Goal: Information Seeking & Learning: Find specific page/section

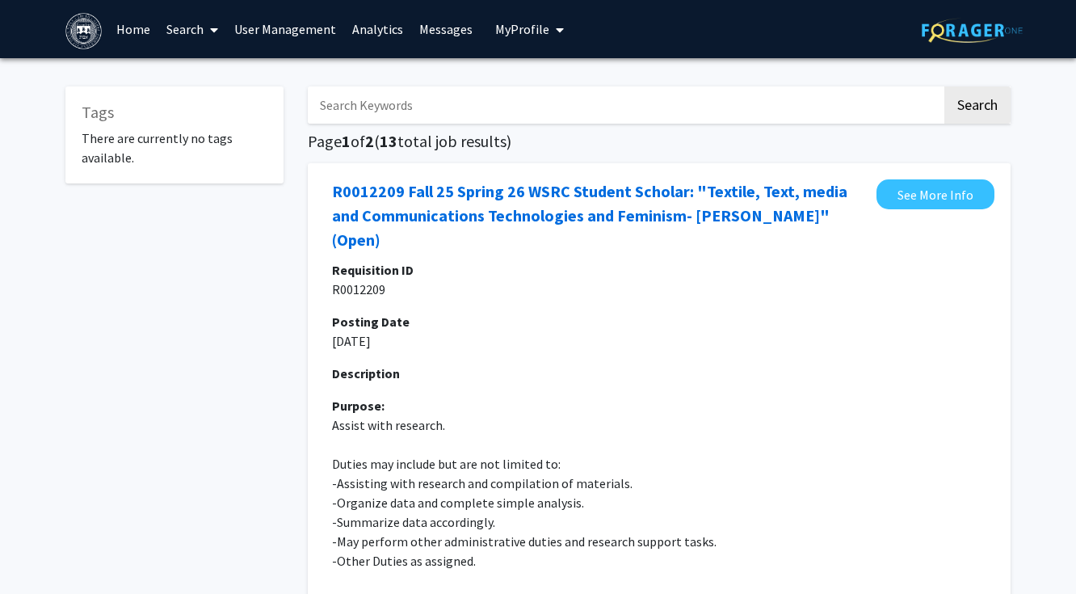
click at [189, 30] on link "Search" at bounding box center [192, 29] width 68 height 57
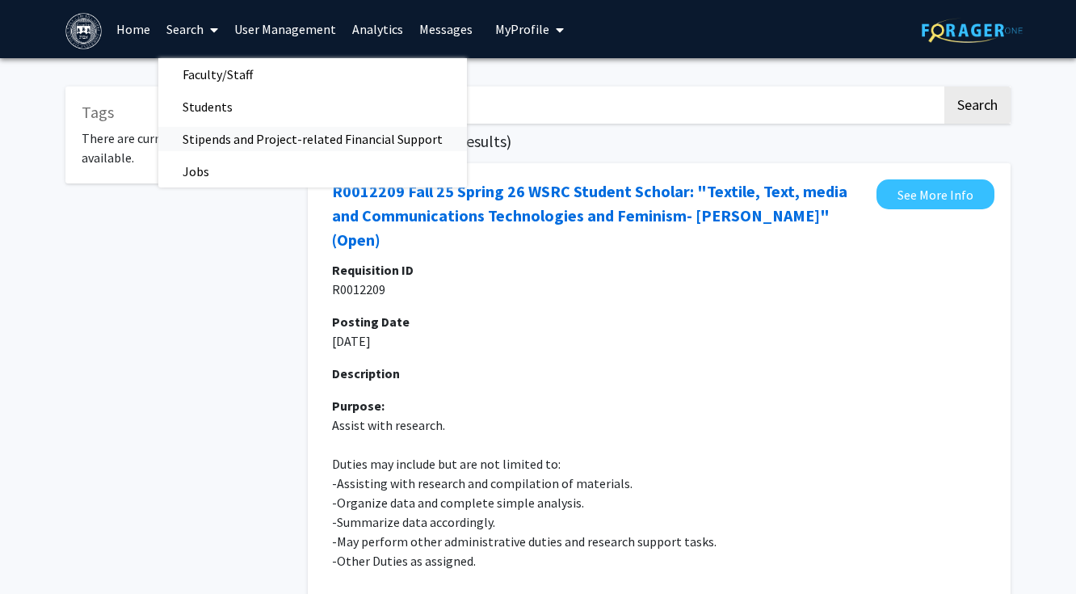
click at [194, 141] on span "Stipends and Project-related Financial Support" at bounding box center [312, 139] width 309 height 32
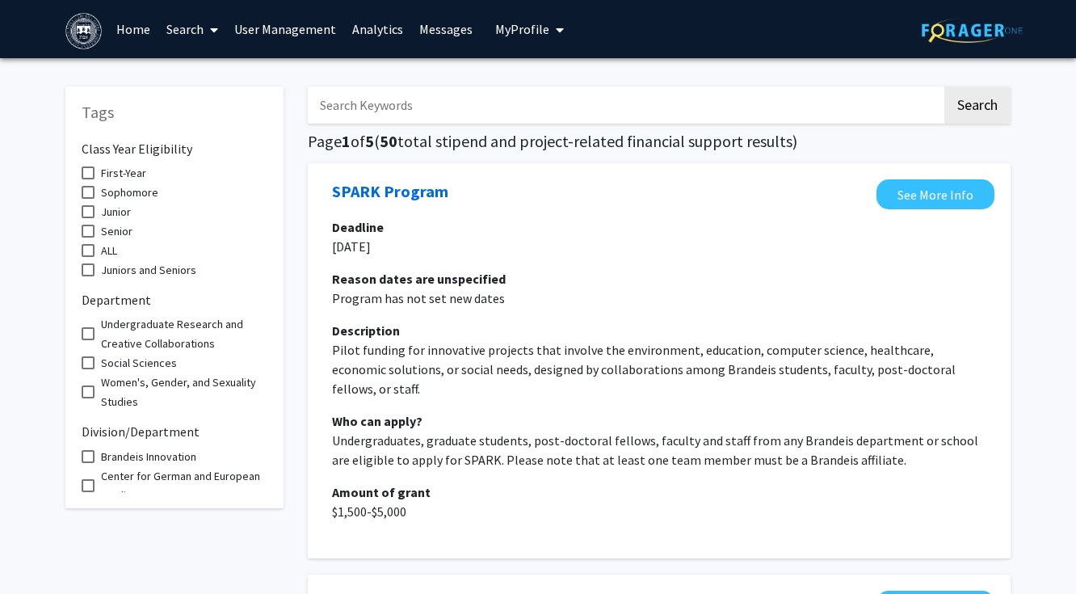
click at [406, 115] on input "Search Keywords" at bounding box center [625, 104] width 634 height 37
type input "[PERSON_NAME]"
click at [944, 86] on button "Search" at bounding box center [977, 104] width 66 height 37
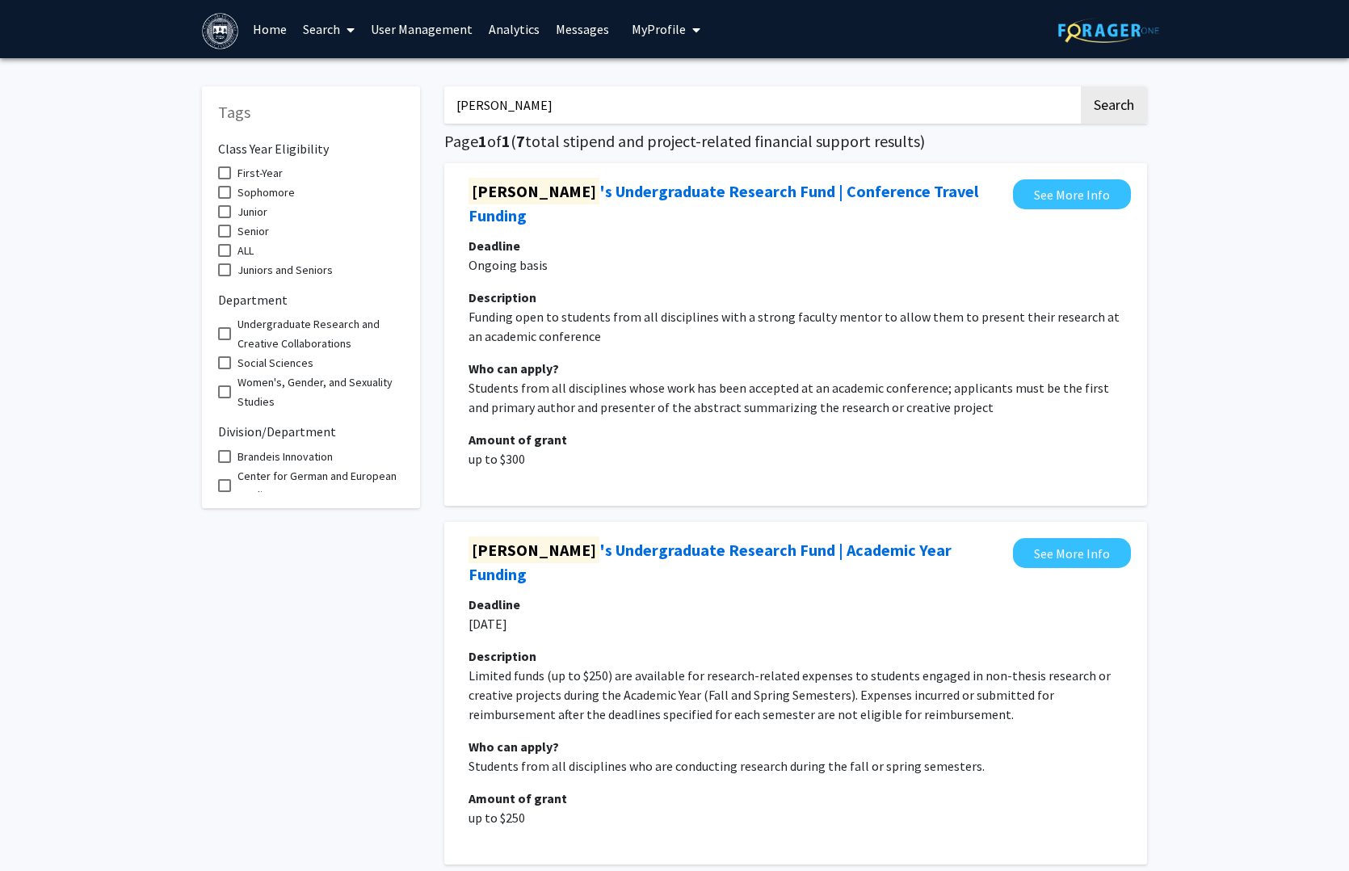
click at [323, 38] on link "Search" at bounding box center [329, 29] width 68 height 57
